Goal: Navigation & Orientation: Understand site structure

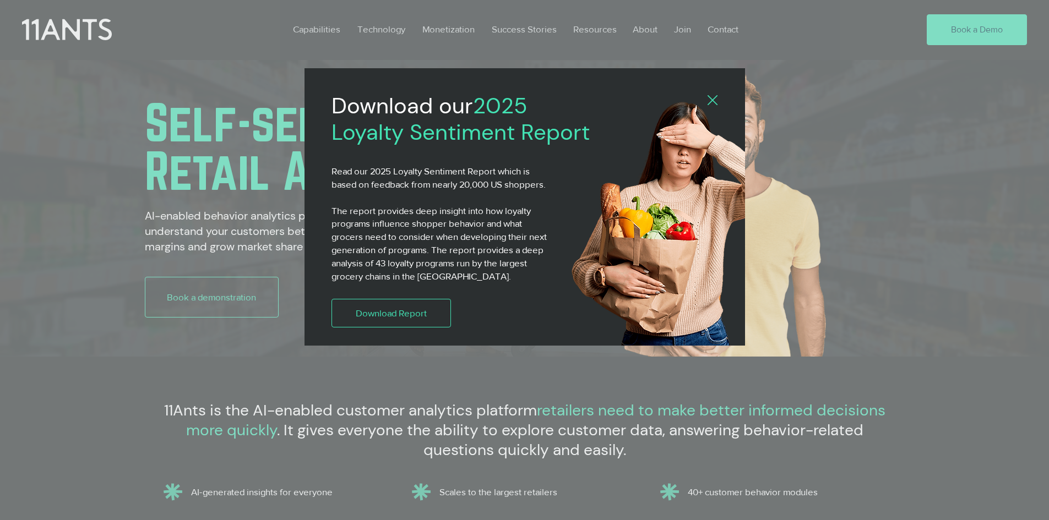
click at [717, 97] on icon "Back to site" at bounding box center [713, 100] width 10 height 10
click at [714, 98] on icon "Back to site" at bounding box center [713, 100] width 10 height 10
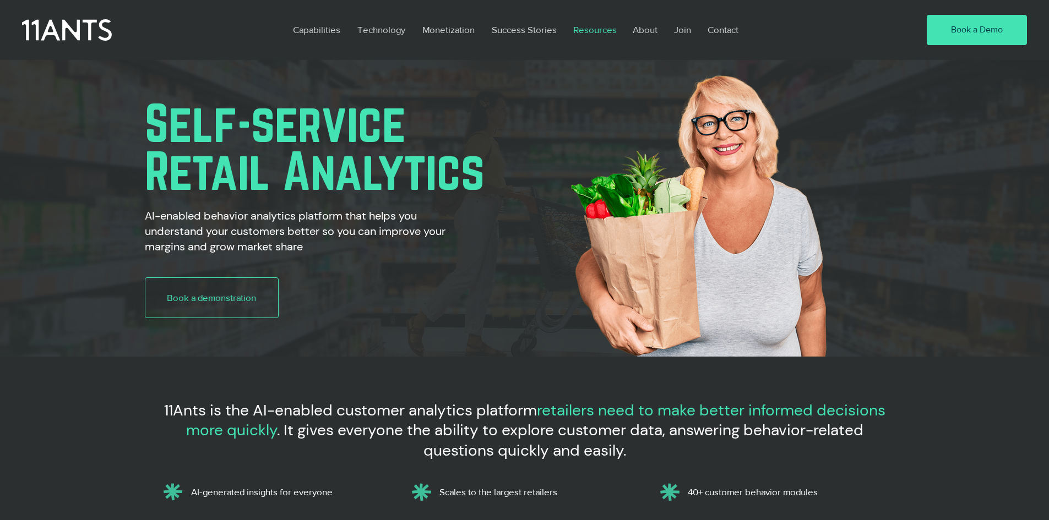
click at [596, 31] on p "Resources" at bounding box center [595, 29] width 55 height 25
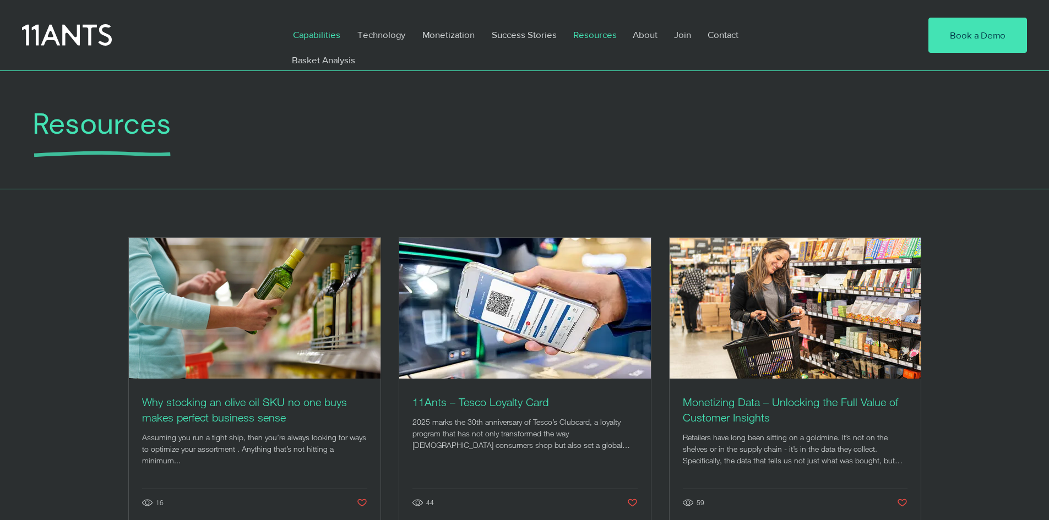
click at [318, 35] on p "Capabilities" at bounding box center [316, 34] width 58 height 25
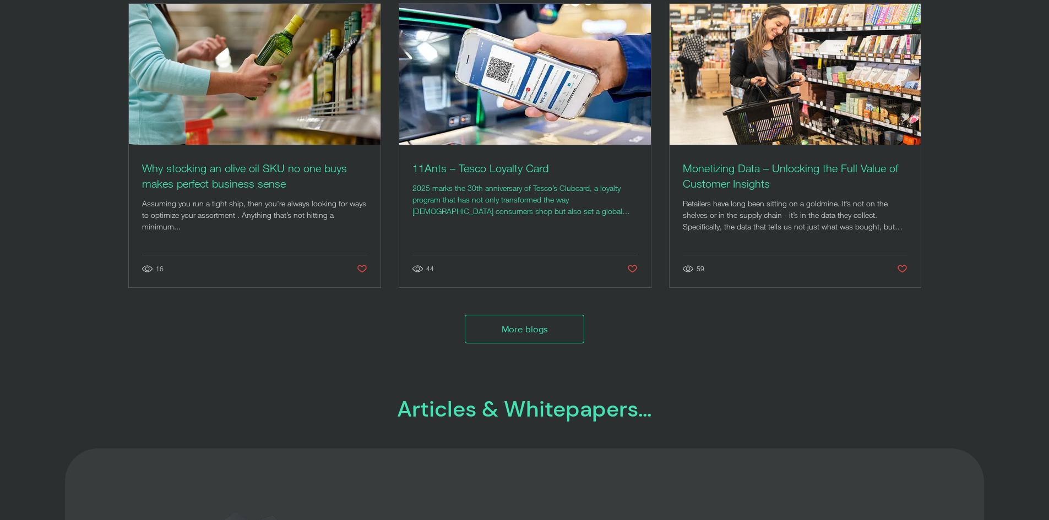
scroll to position [254, 0]
